Goal: Navigation & Orientation: Understand site structure

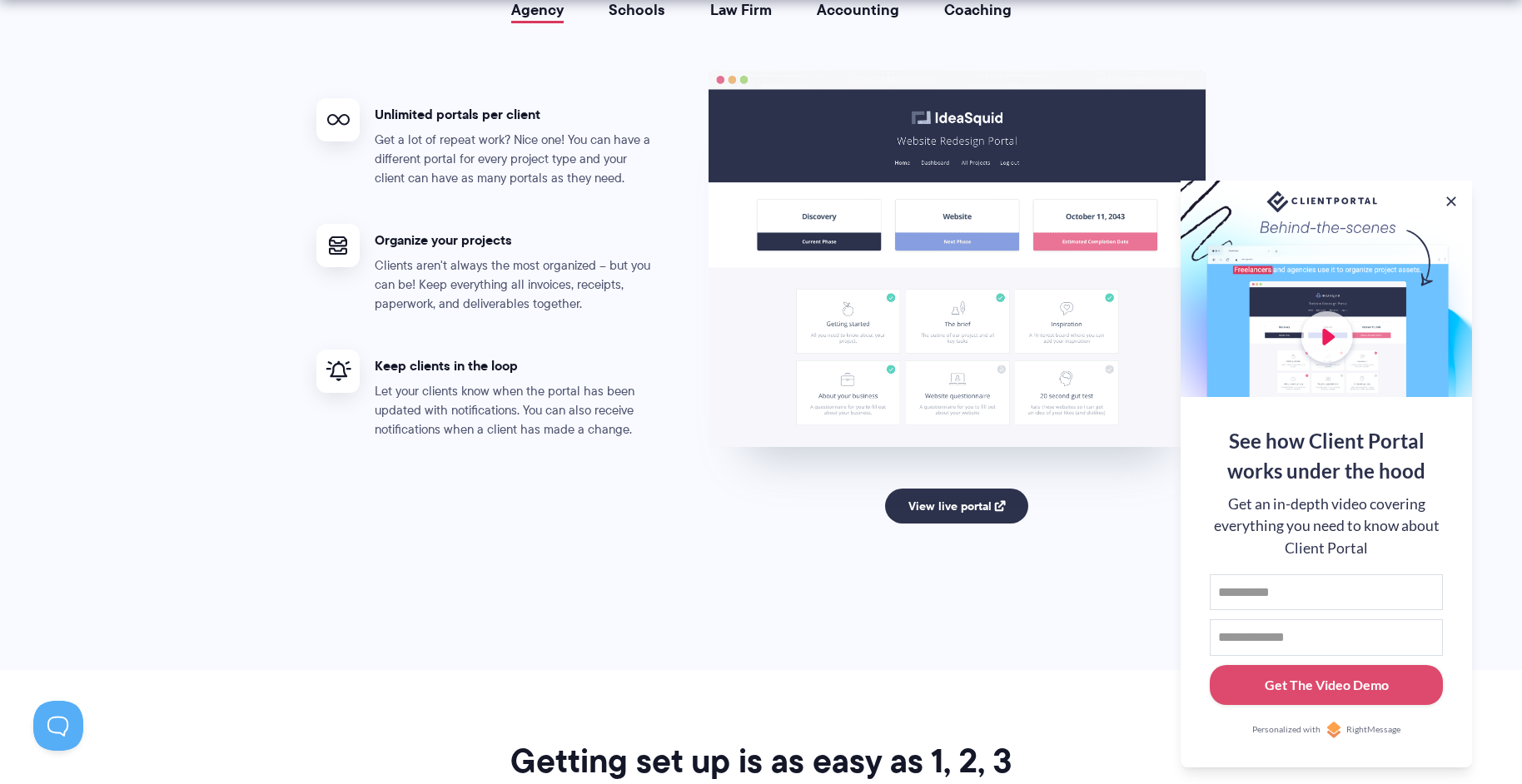
scroll to position [3163, 0]
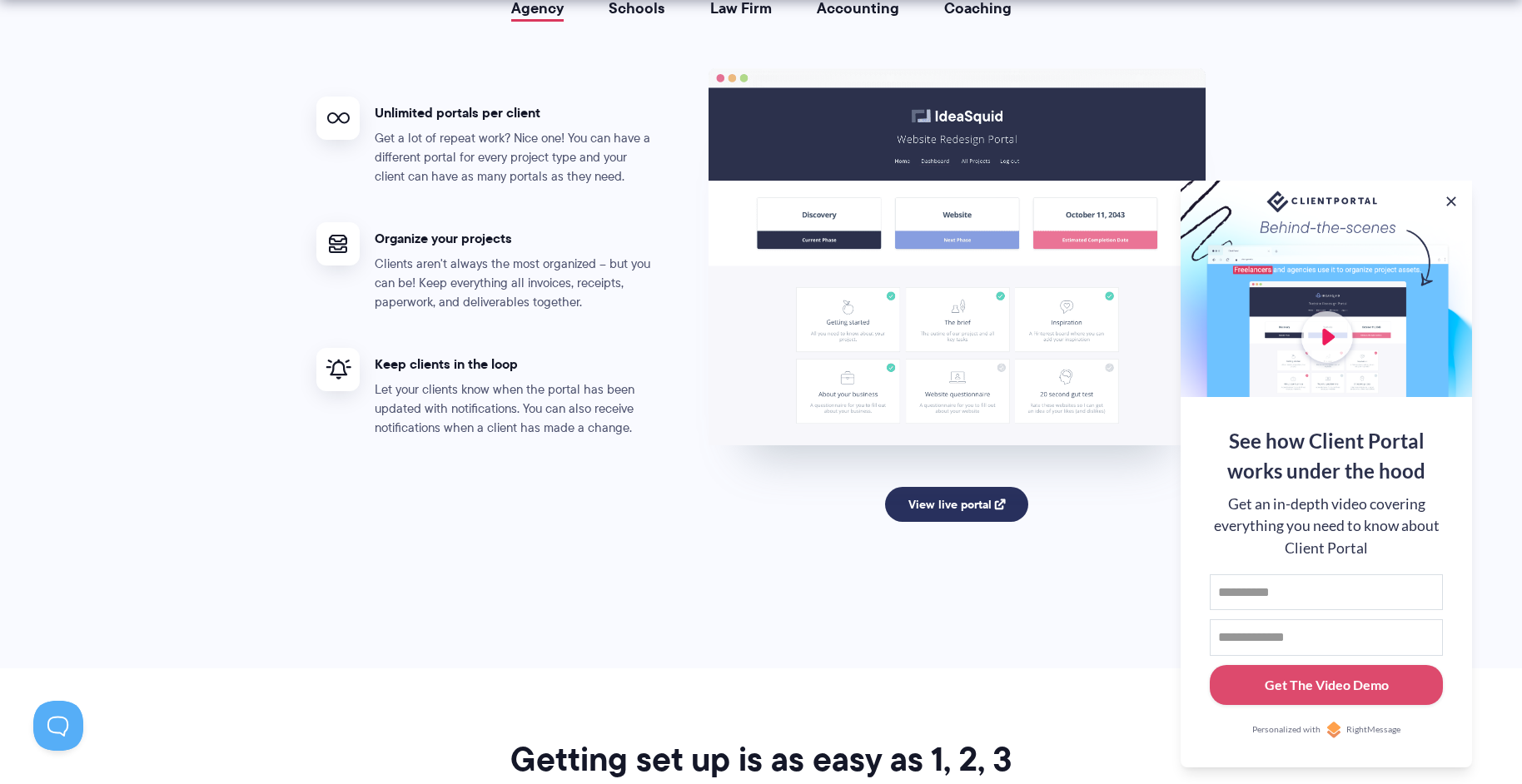
click at [936, 510] on link "View live portal" at bounding box center [957, 505] width 144 height 35
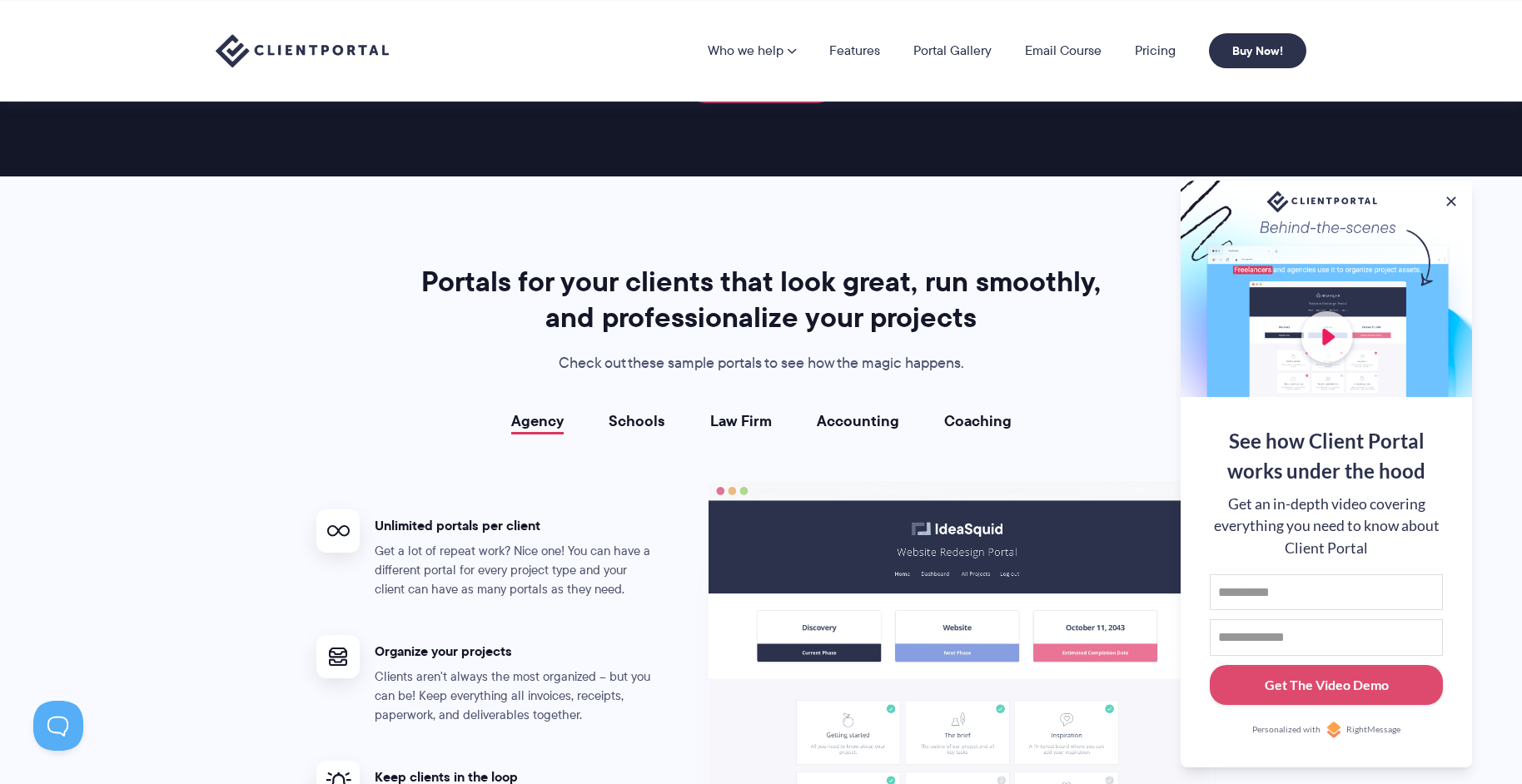
scroll to position [2747, 0]
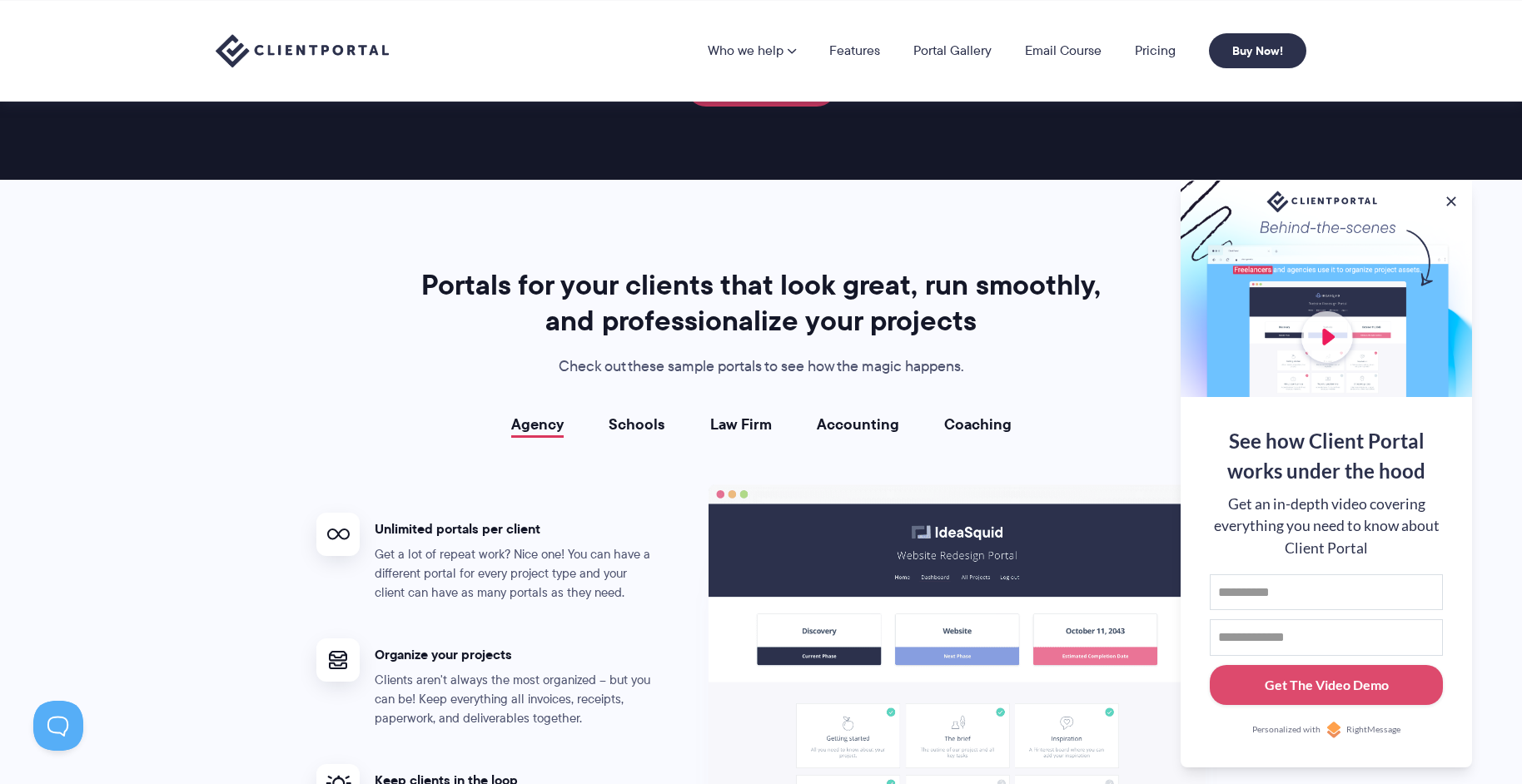
click at [653, 422] on link "Schools" at bounding box center [636, 423] width 56 height 16
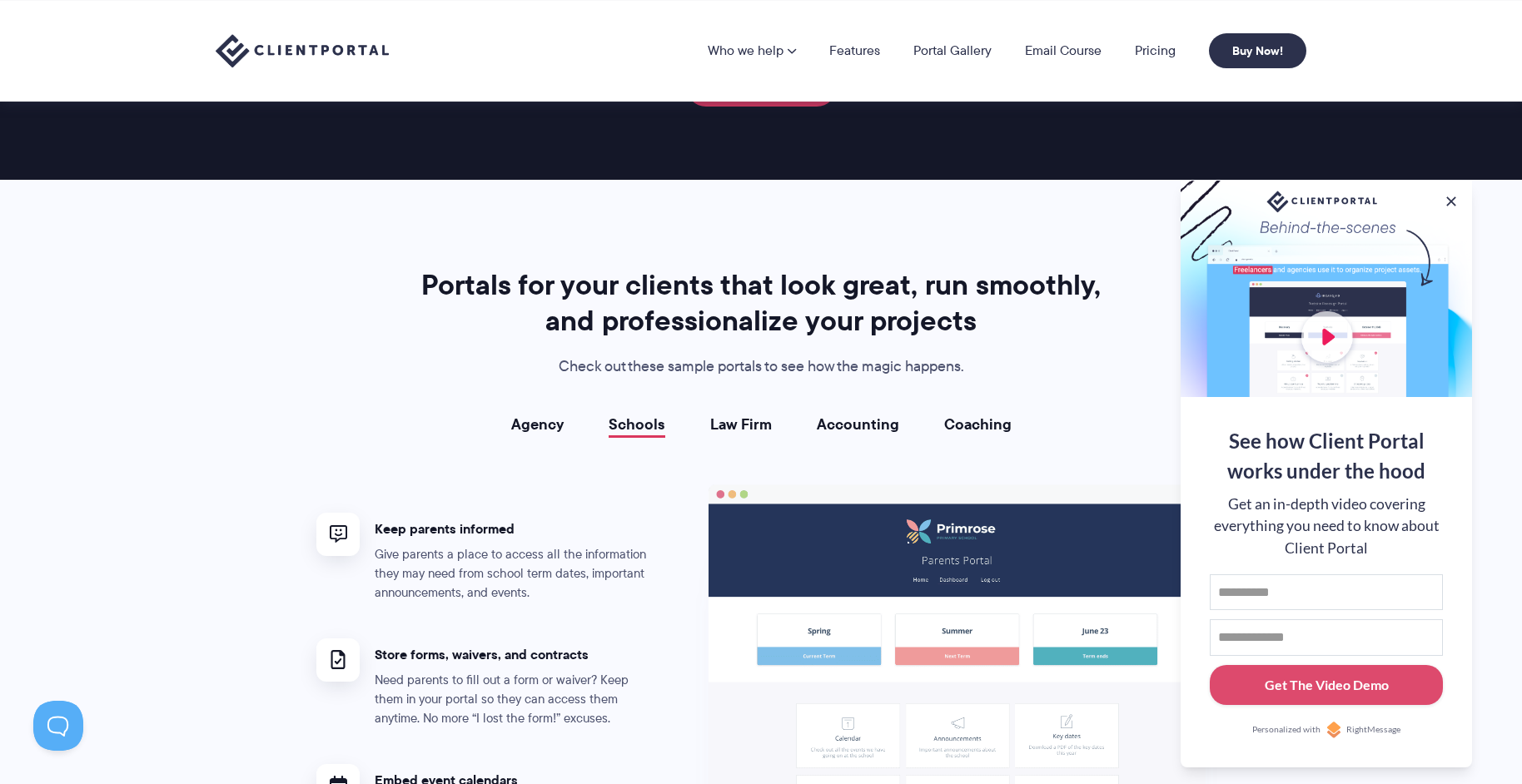
click at [726, 425] on link "Law Firm" at bounding box center [740, 423] width 62 height 16
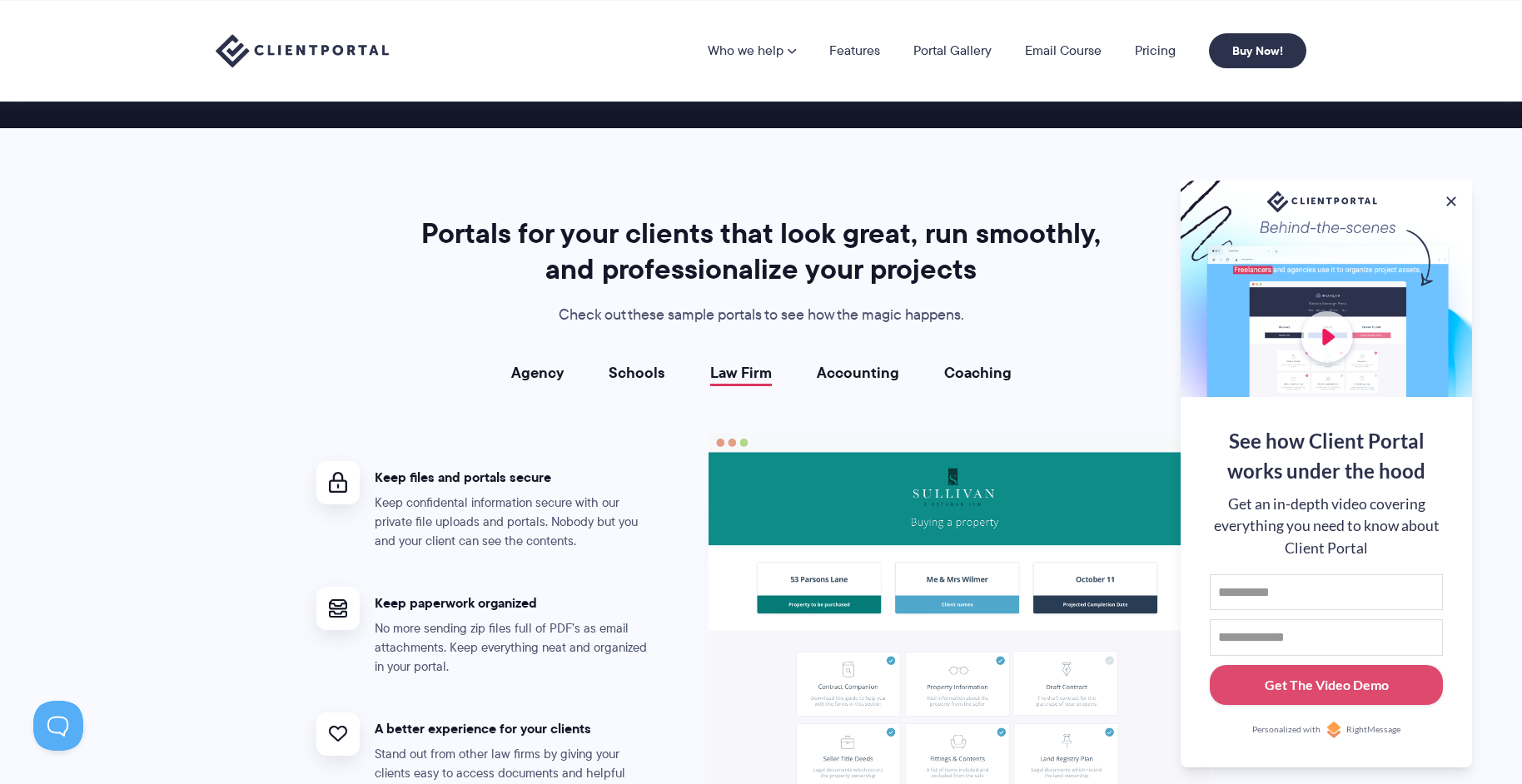
scroll to position [2997, 0]
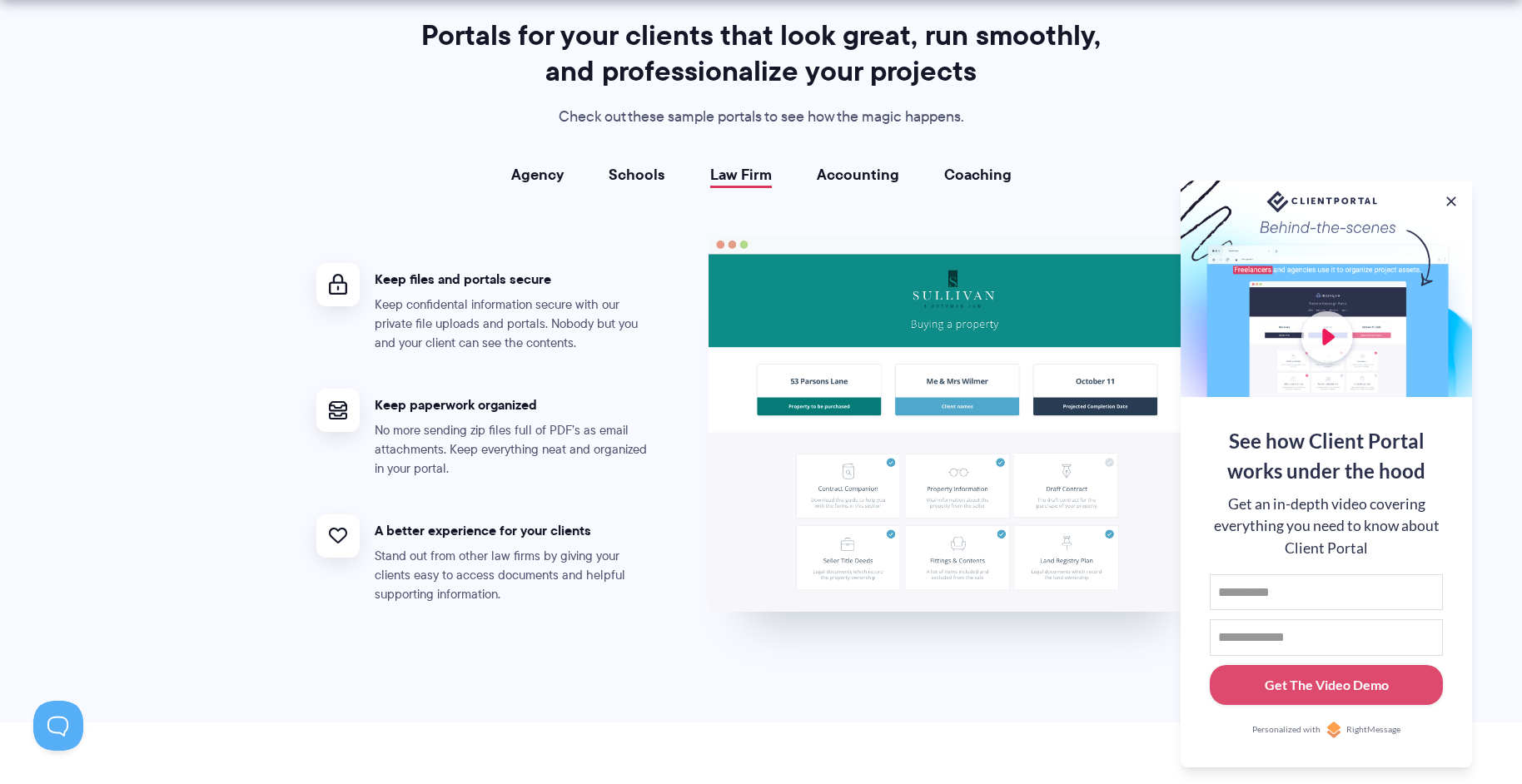
click at [846, 186] on div "Agency Schools Law Firm Accounting Coaching Agency Unlimited portals per client…" at bounding box center [761, 401] width 889 height 468
click at [853, 179] on link "Accounting" at bounding box center [858, 175] width 82 height 16
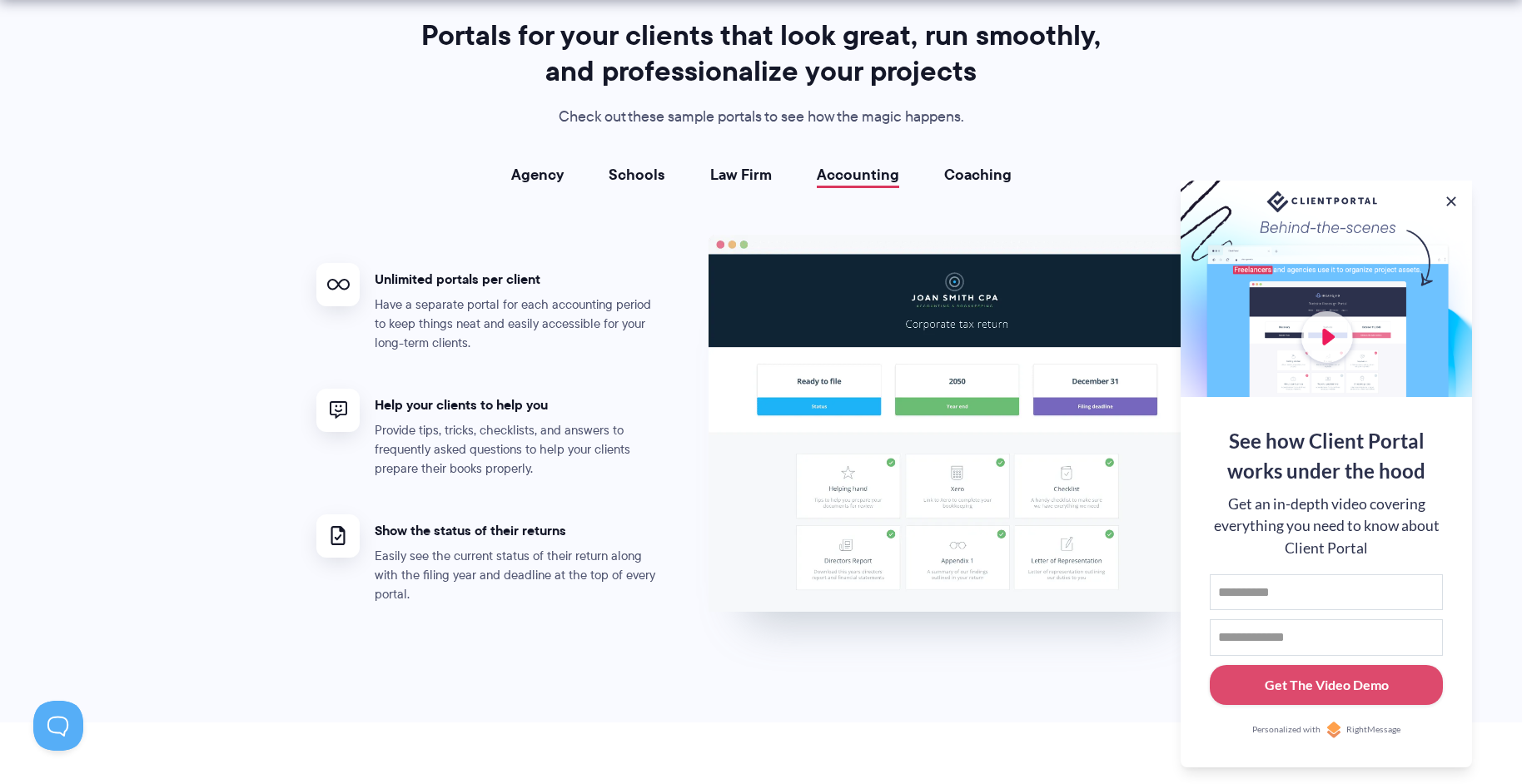
click at [965, 175] on link "Coaching" at bounding box center [978, 175] width 68 height 16
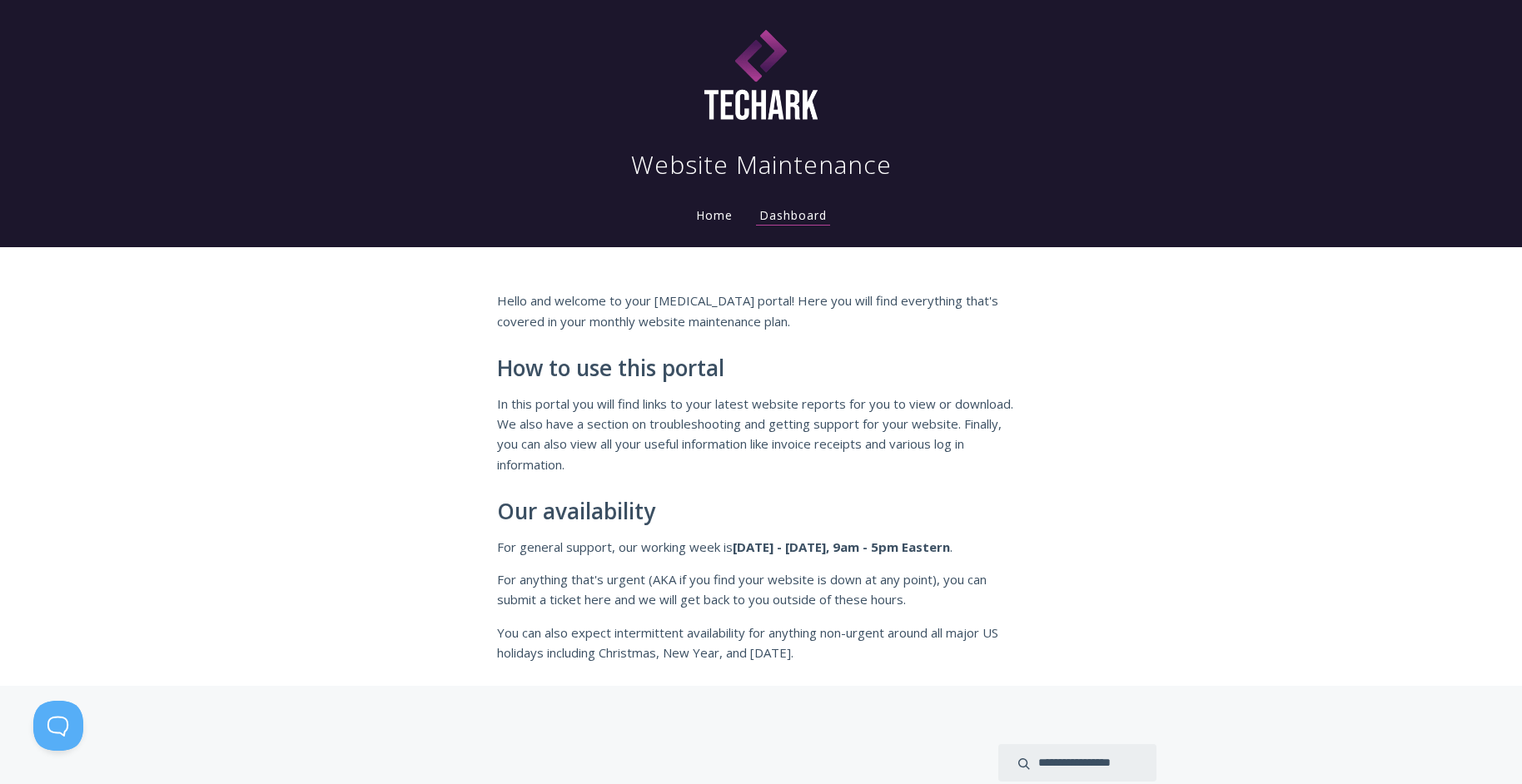
click at [716, 219] on link "Home" at bounding box center [714, 215] width 43 height 16
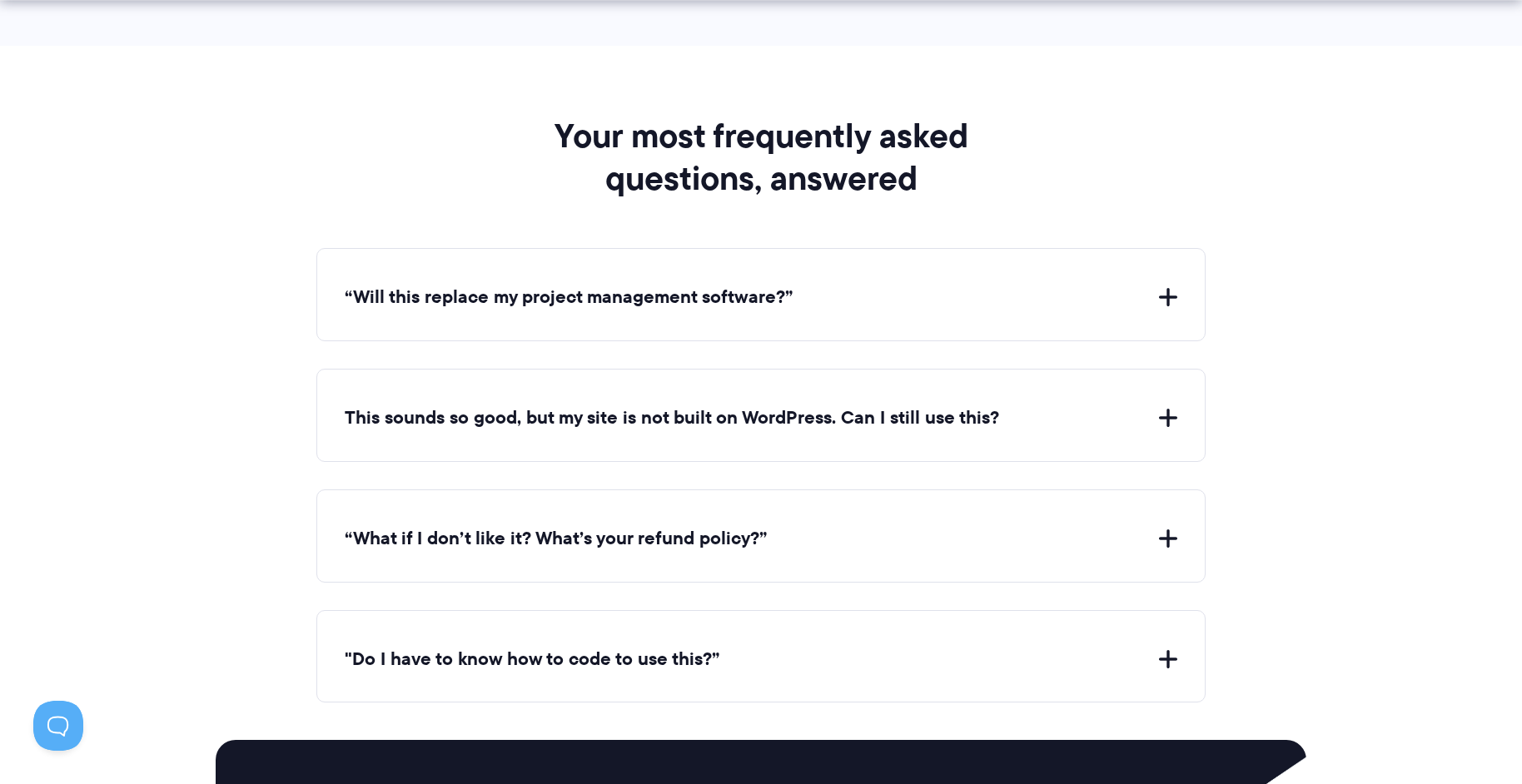
scroll to position [5993, 0]
